Goal: Check status: Check status

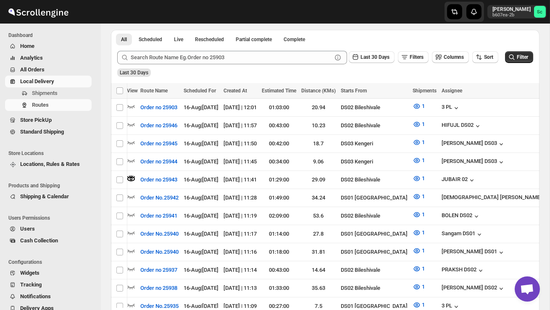
scroll to position [0, 0]
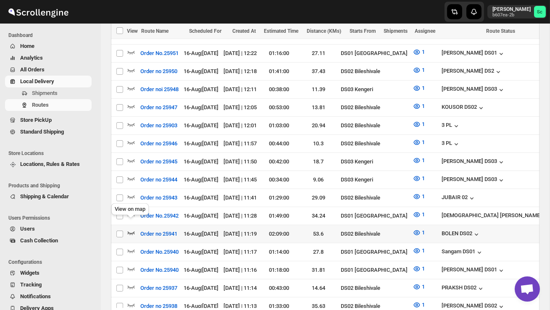
click at [132, 229] on icon "button" at bounding box center [131, 233] width 8 height 8
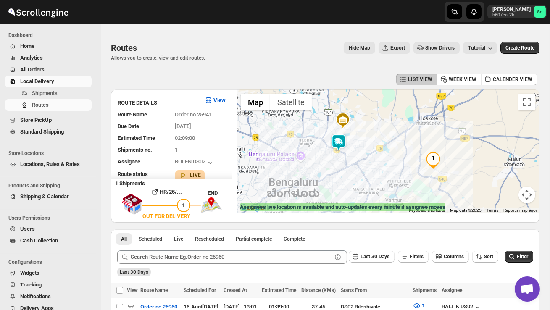
click at [345, 140] on img at bounding box center [338, 142] width 17 height 17
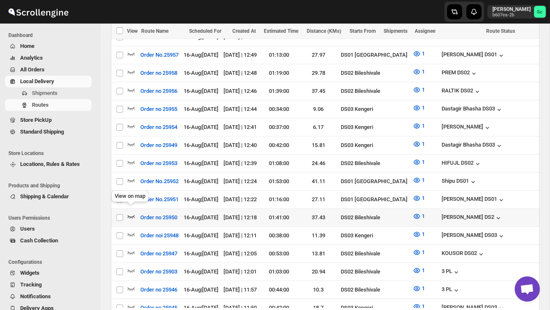
click at [130, 213] on icon "button" at bounding box center [131, 216] width 8 height 8
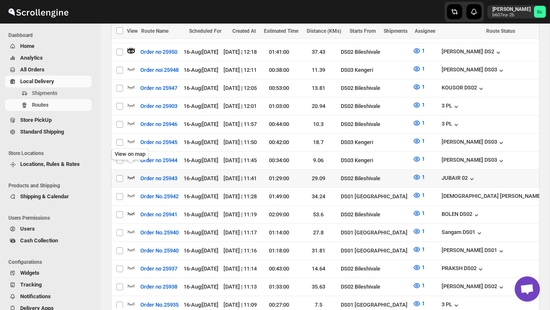
click at [129, 176] on icon "button" at bounding box center [131, 177] width 7 height 3
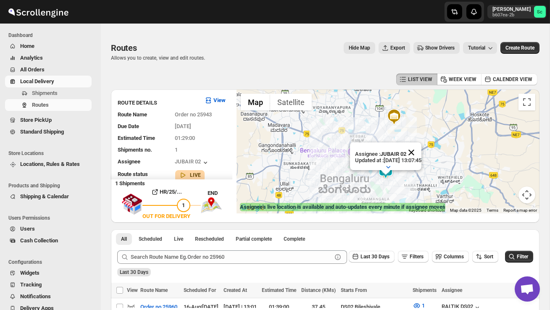
click at [421, 152] on button "Close" at bounding box center [411, 152] width 20 height 20
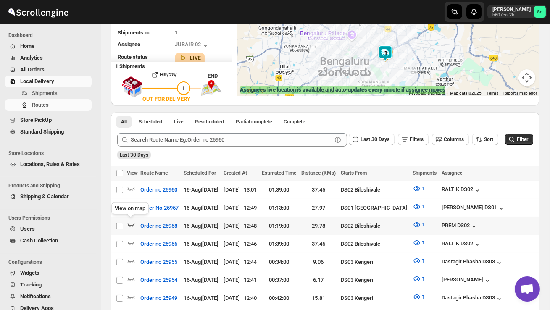
click at [129, 222] on icon "button" at bounding box center [131, 225] width 8 height 8
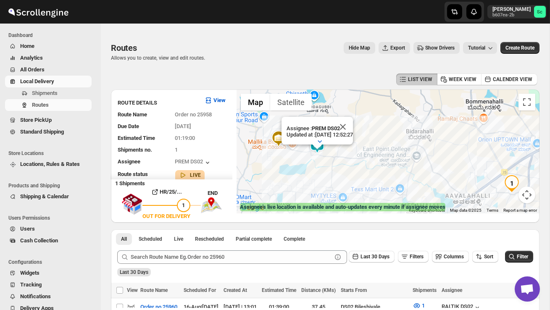
drag, startPoint x: 289, startPoint y: 161, endPoint x: 305, endPoint y: 182, distance: 26.1
click at [305, 182] on div "Assignee : PREM DS02 Updated at : [DATE] 12:52:27 Duty mode Enabled Battery per…" at bounding box center [388, 151] width 303 height 124
click at [353, 125] on button "Close" at bounding box center [343, 126] width 20 height 20
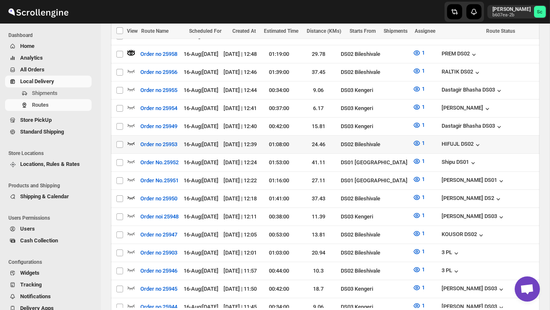
click at [134, 139] on icon "button" at bounding box center [131, 143] width 8 height 8
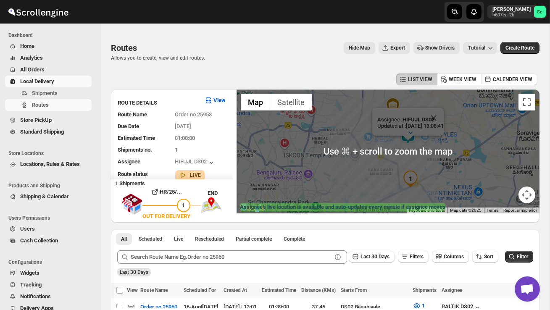
click at [455, 159] on div "Assignee : HIFUJL DS02 Updated at : [DATE] 13:08:41 Duty mode Enabled Battery p…" at bounding box center [388, 151] width 303 height 124
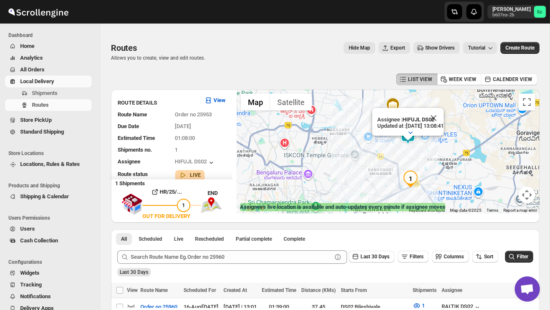
click at [443, 120] on button "Close" at bounding box center [434, 118] width 20 height 20
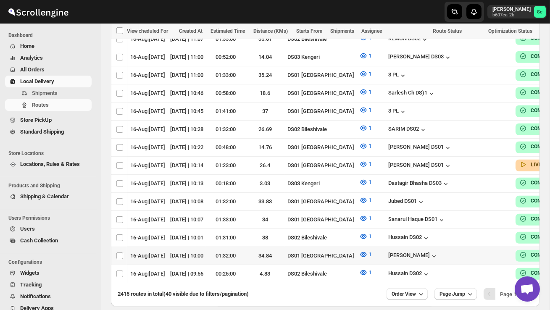
scroll to position [760, 0]
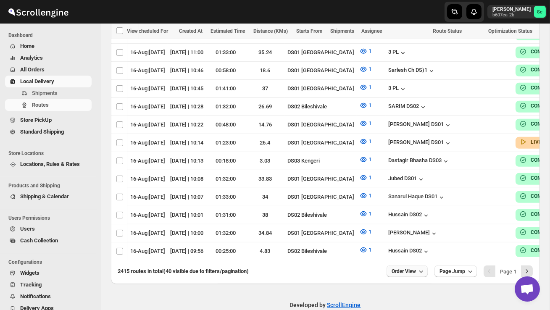
click at [394, 268] on span "Order View" at bounding box center [404, 271] width 24 height 7
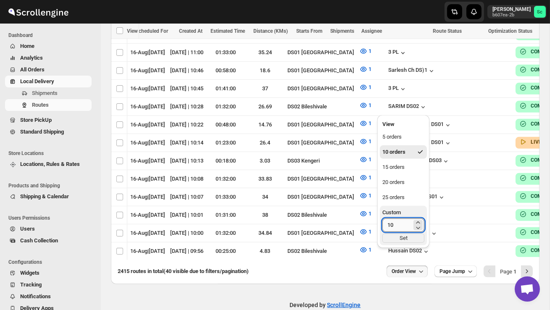
click at [395, 219] on input "10" at bounding box center [396, 224] width 29 height 13
click at [396, 224] on input "10" at bounding box center [396, 224] width 29 height 13
type input "1"
type input "40"
click at [408, 235] on div "Set" at bounding box center [403, 238] width 42 height 9
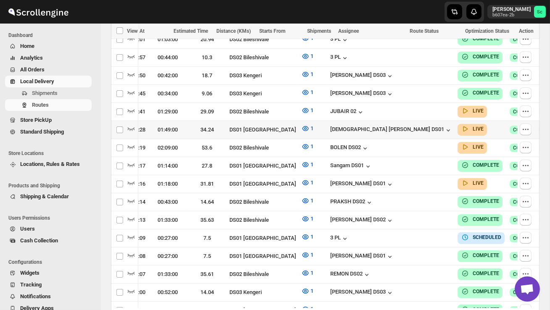
scroll to position [501, 0]
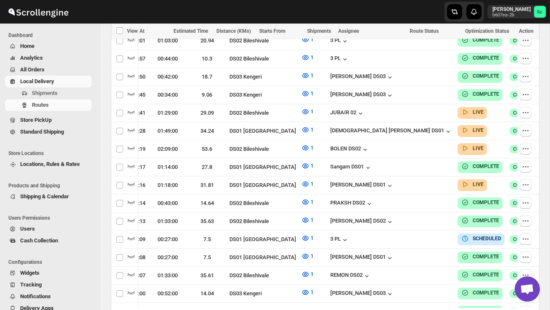
click at [276, 25] on div "Starts From" at bounding box center [281, 31] width 48 height 15
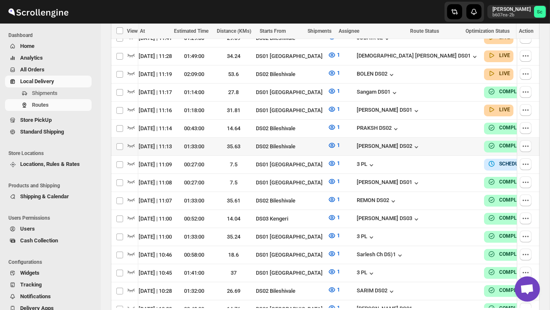
scroll to position [0, 111]
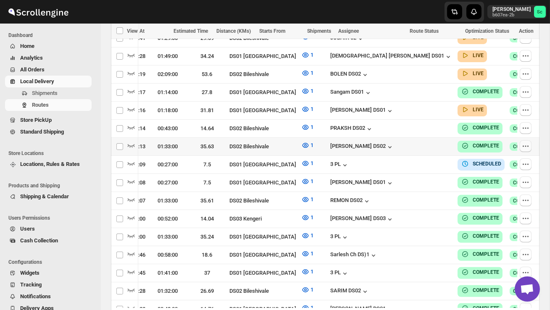
click at [526, 142] on icon "button" at bounding box center [525, 146] width 8 height 8
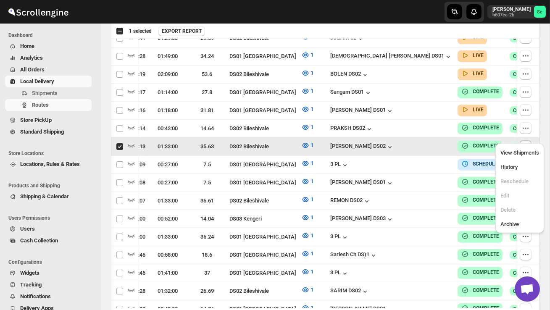
scroll to position [0, 0]
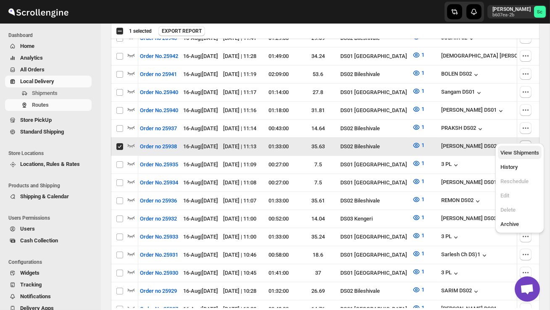
click at [520, 149] on span "View Shipments" at bounding box center [519, 153] width 39 height 8
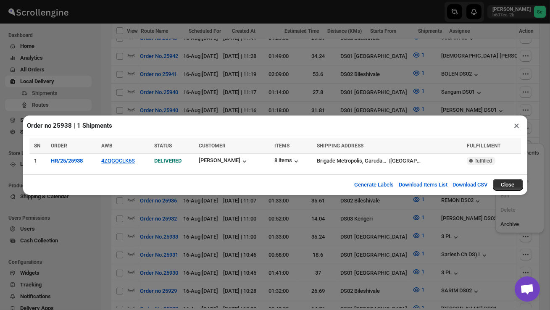
click at [518, 103] on div "Order no 25938 | 1 Shipments × Loading shipments… SN ORDER AWB STATUS CUSTOMER …" at bounding box center [275, 155] width 550 height 310
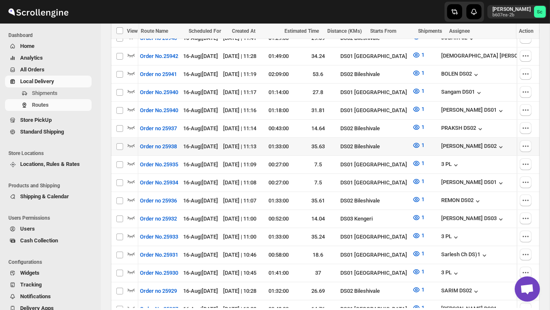
click at [524, 138] on td at bounding box center [528, 147] width 22 height 18
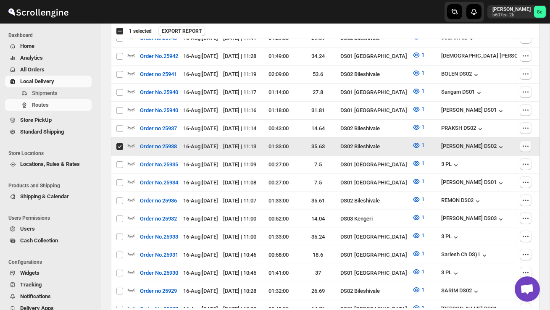
click at [524, 142] on icon "button" at bounding box center [525, 146] width 8 height 8
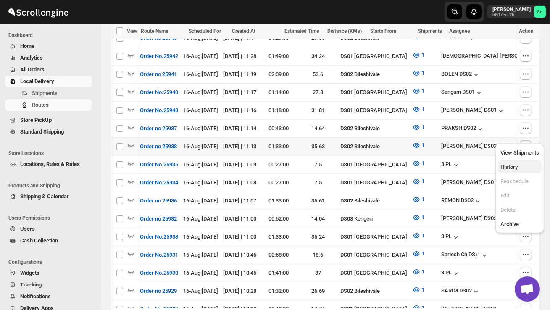
click at [515, 167] on span "History" at bounding box center [508, 167] width 17 height 6
checkbox input "true"
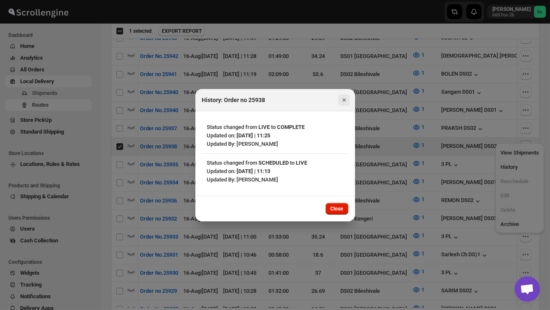
click at [343, 100] on icon "Close" at bounding box center [343, 99] width 3 height 3
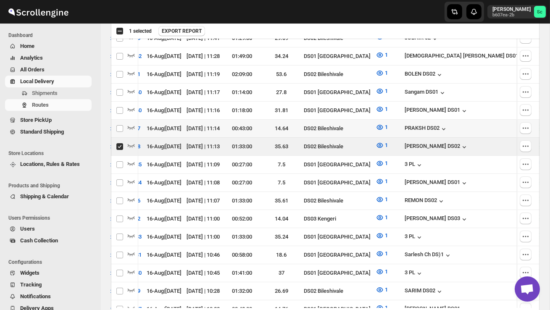
scroll to position [0, 44]
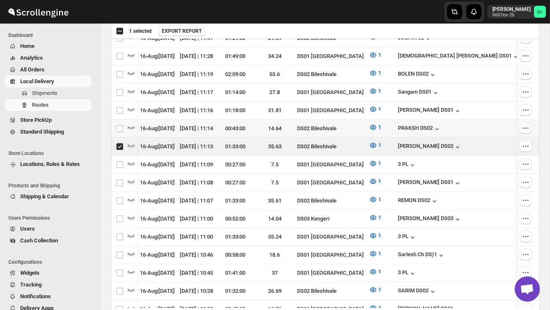
click at [523, 124] on icon "button" at bounding box center [525, 128] width 8 height 8
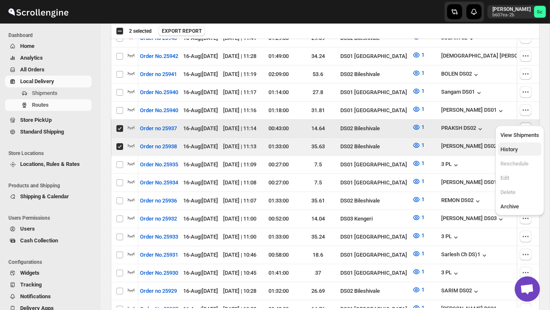
click at [515, 151] on span "History" at bounding box center [508, 149] width 17 height 6
checkbox input "false"
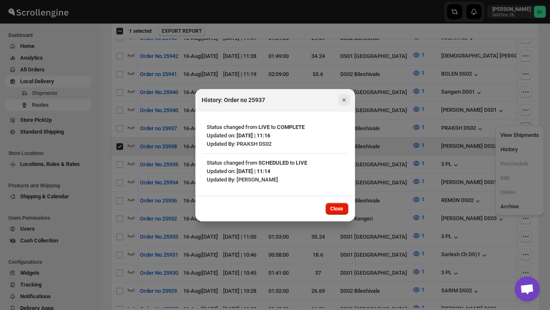
click at [344, 97] on icon "Close" at bounding box center [344, 100] width 8 height 8
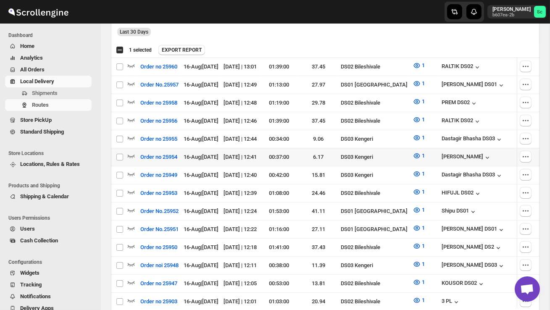
scroll to position [240, 0]
